Goal: Navigation & Orientation: Find specific page/section

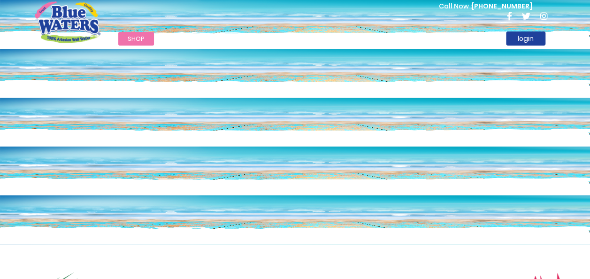
scroll to position [47, 0]
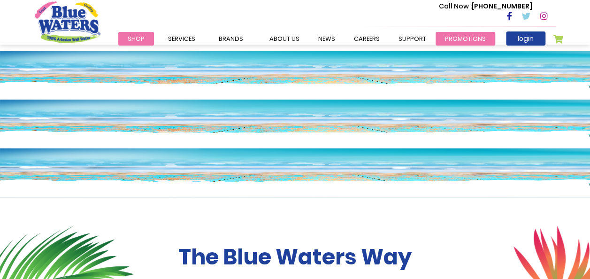
click at [446, 38] on link "Promotions" at bounding box center [465, 39] width 60 height 14
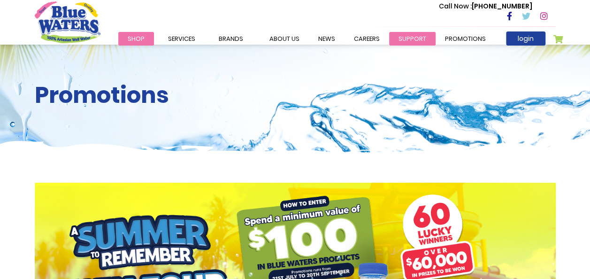
click at [407, 36] on link "support" at bounding box center [412, 39] width 46 height 14
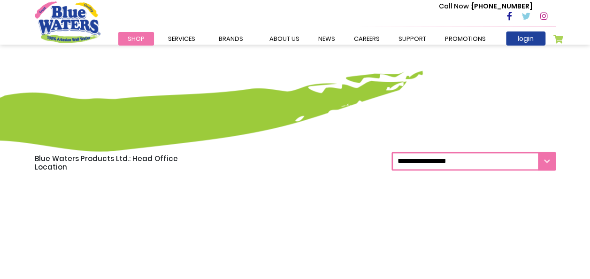
scroll to position [751, 0]
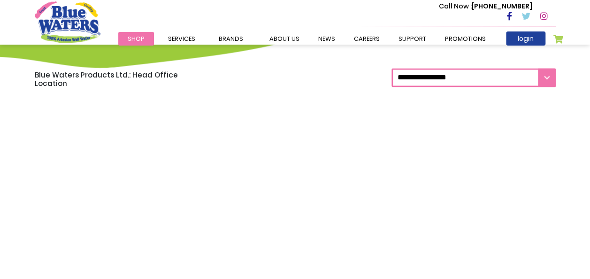
click at [75, 30] on img "store logo" at bounding box center [68, 21] width 66 height 41
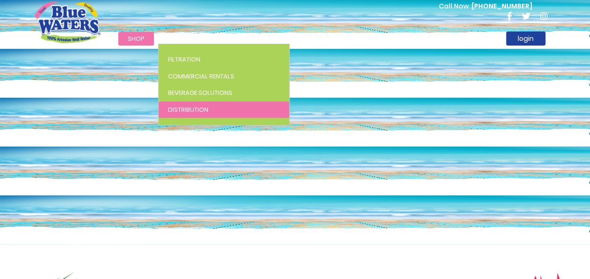
click at [184, 109] on span "Distribution" at bounding box center [188, 109] width 40 height 9
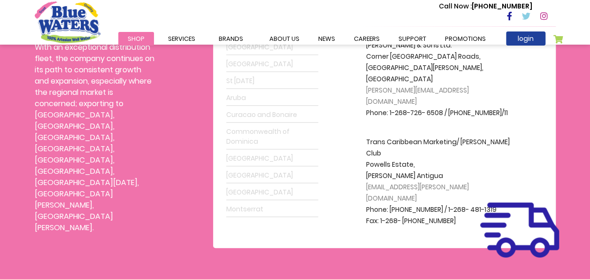
scroll to position [328, 0]
